Goal: Information Seeking & Learning: Understand process/instructions

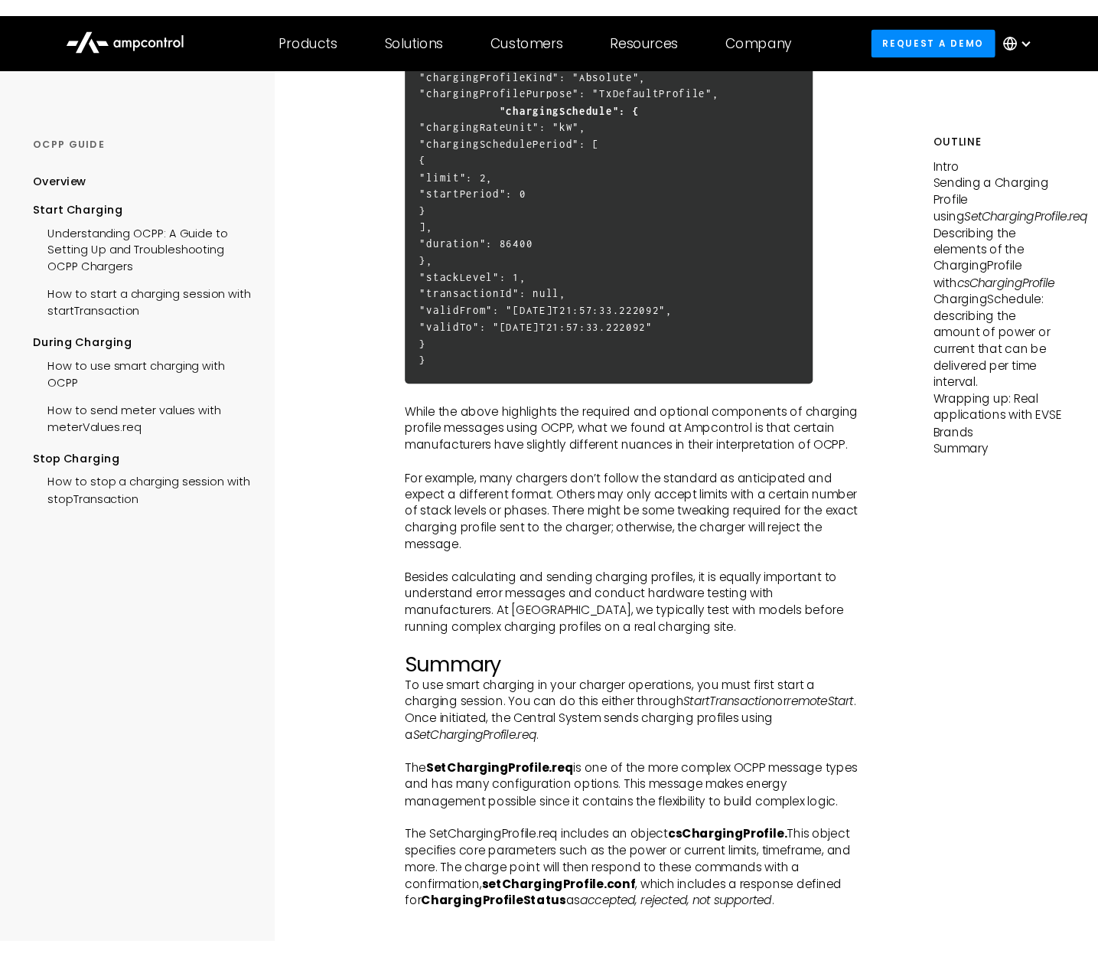
scroll to position [5177, 0]
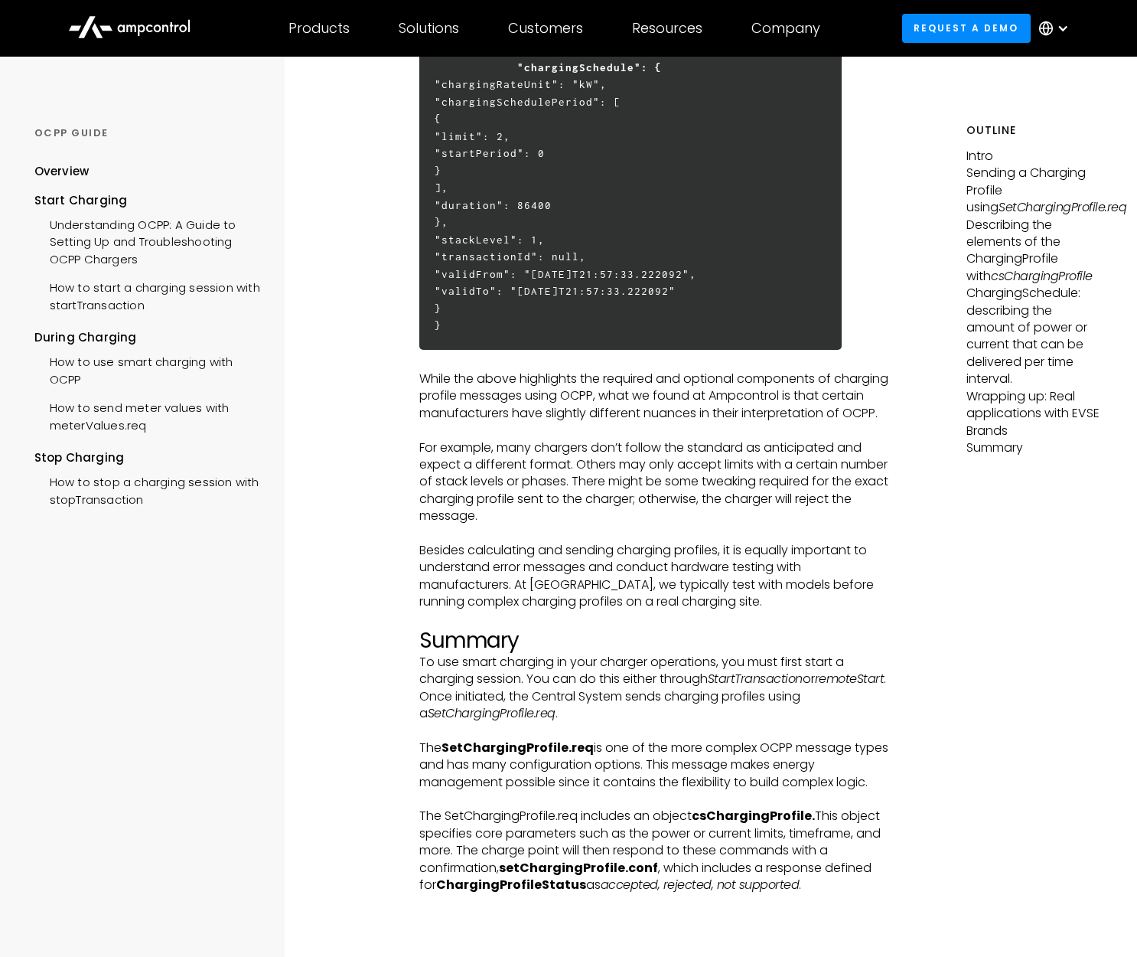
click at [486, 738] on strong "SetChargingProfile.req" at bounding box center [518, 747] width 152 height 18
click at [598, 654] on p "To use smart charging in your charger operations, you must first start a chargi…" at bounding box center [653, 688] width 469 height 69
drag, startPoint x: 446, startPoint y: 664, endPoint x: 559, endPoint y: 667, distance: 113.3
click at [560, 738] on strong "SetChargingProfile.req" at bounding box center [518, 747] width 152 height 18
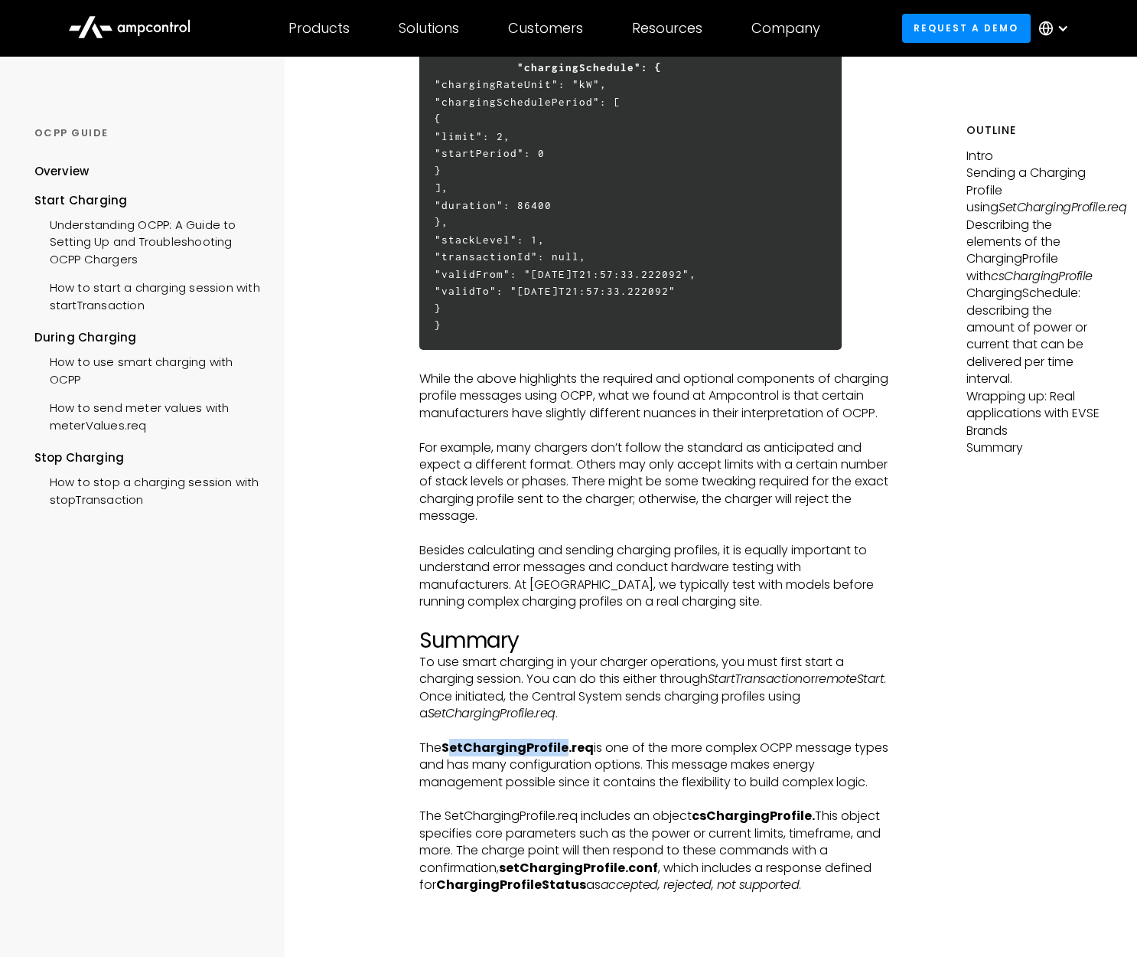
copy strong "SetChargingProfil"
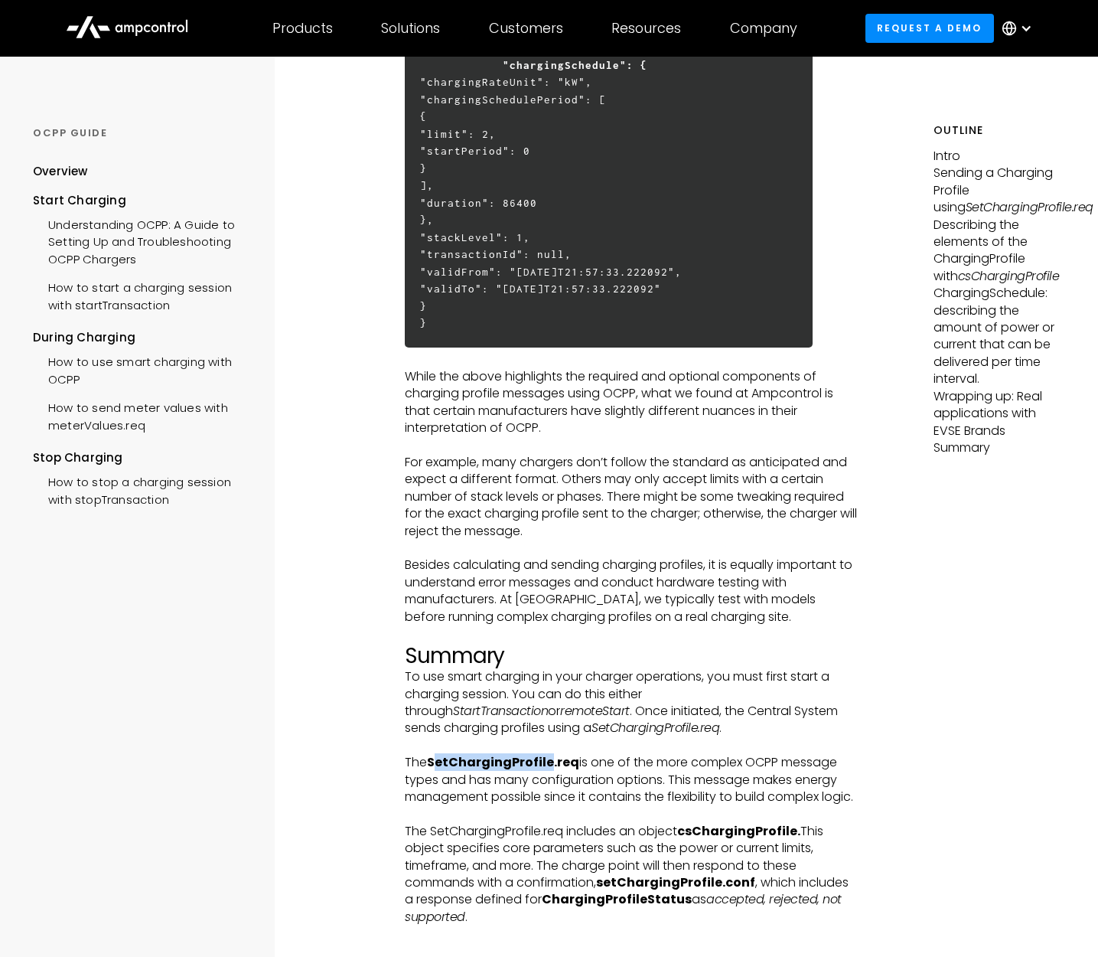
scroll to position [5342, 0]
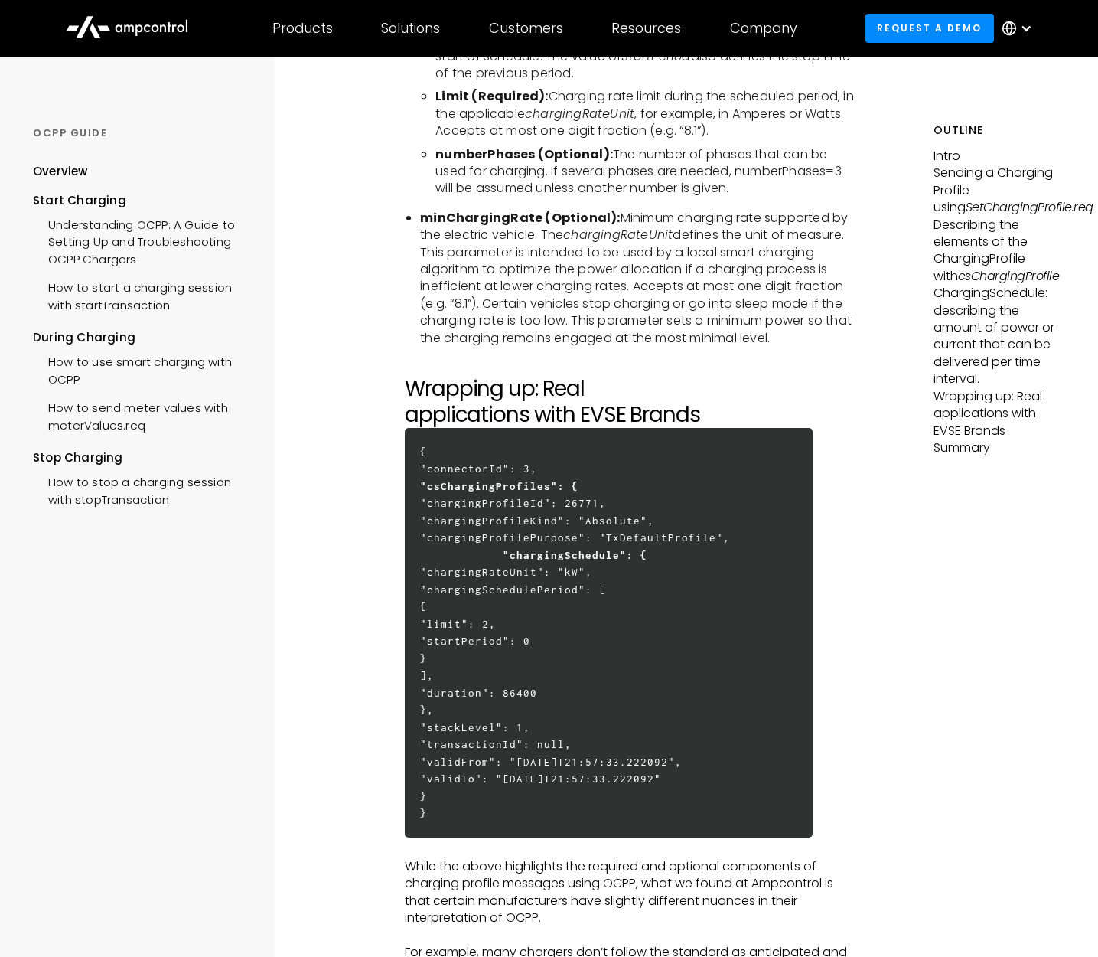
scroll to position [0, 0]
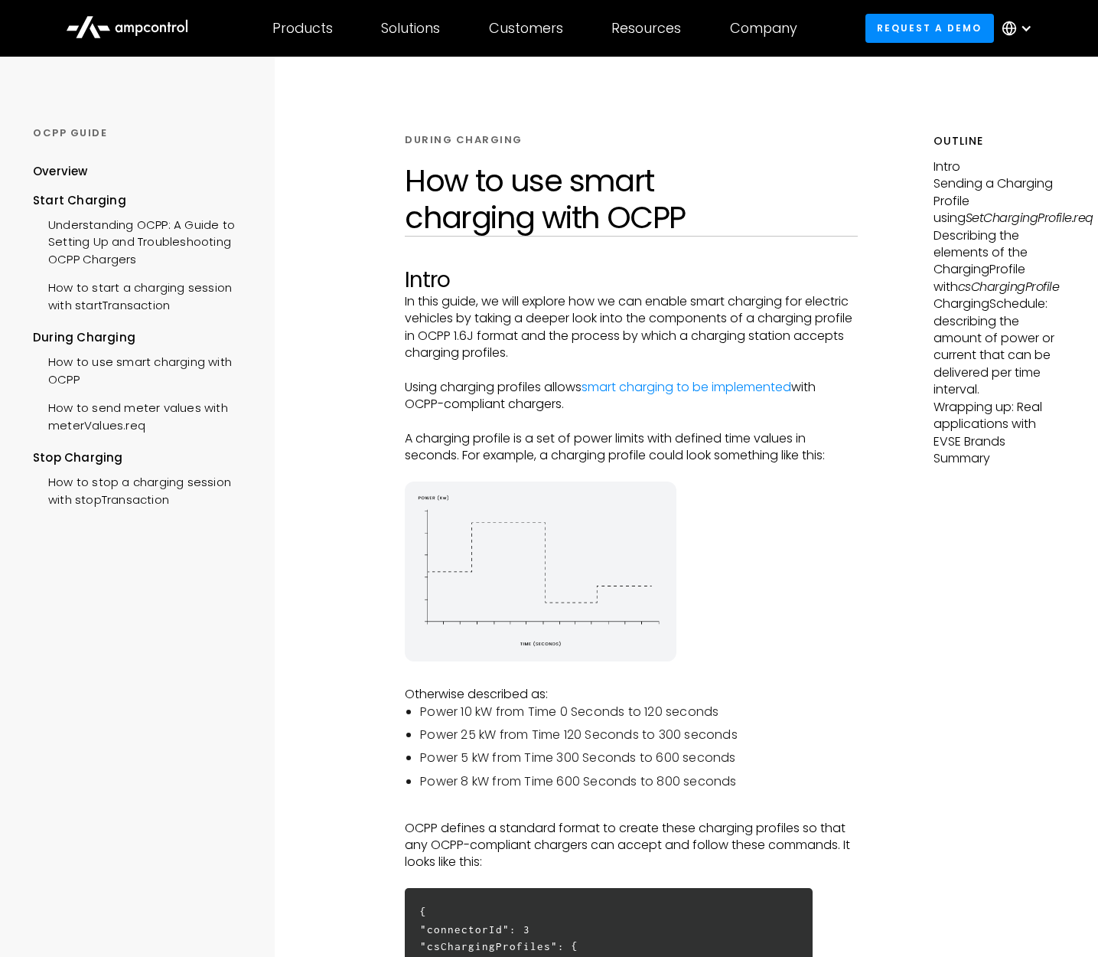
drag, startPoint x: 117, startPoint y: 649, endPoint x: 151, endPoint y: 598, distance: 60.7
